Goal: Book appointment/travel/reservation

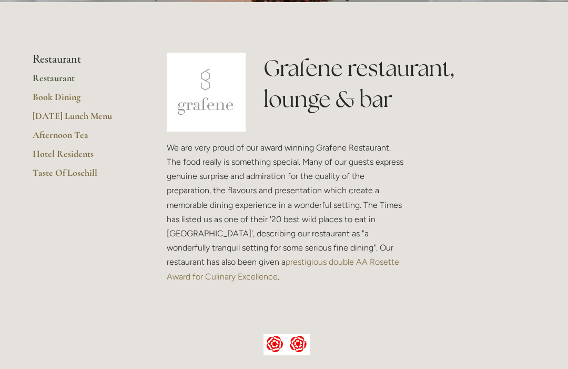
scroll to position [218, 0]
click at [73, 98] on link "Book Dining" at bounding box center [83, 101] width 100 height 19
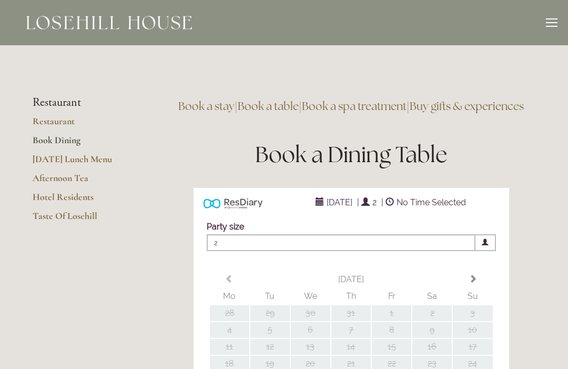
type input "Any Area"
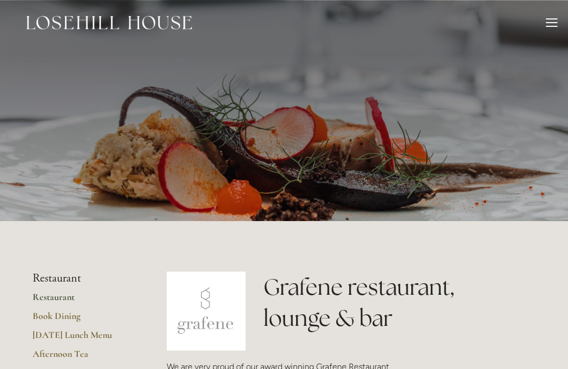
click at [99, 337] on link "[DATE] Lunch Menu" at bounding box center [83, 338] width 100 height 19
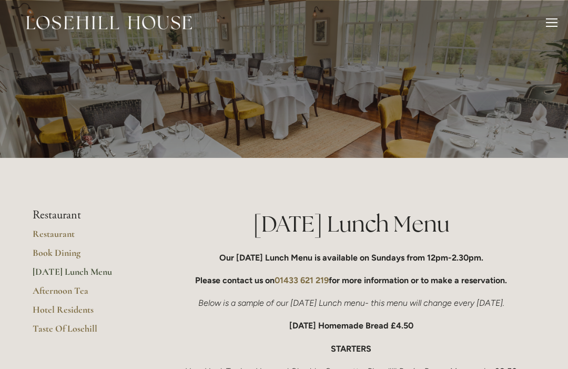
click at [546, 24] on div at bounding box center [552, 24] width 12 height 12
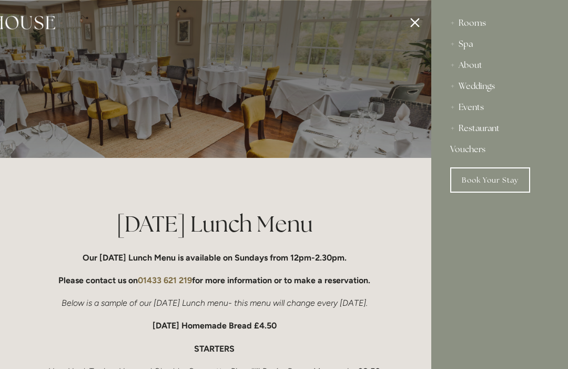
click at [476, 27] on div "Rooms" at bounding box center [499, 23] width 99 height 21
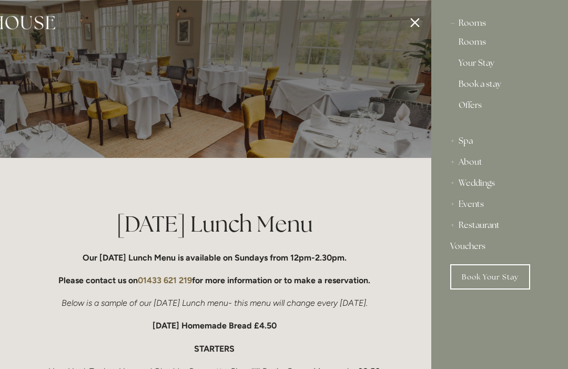
click at [499, 85] on link "Book a stay" at bounding box center [500, 86] width 82 height 13
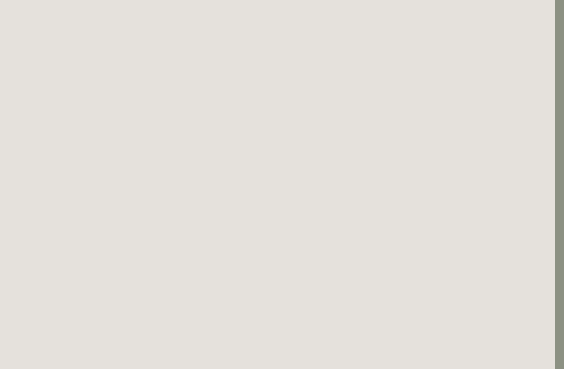
scroll to position [0, 9]
